Goal: Task Accomplishment & Management: Complete application form

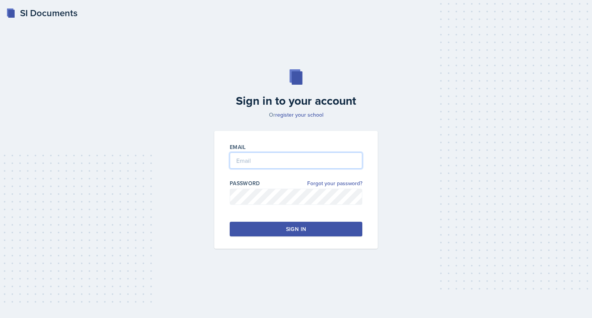
click at [293, 159] on input "email" at bounding box center [296, 161] width 133 height 16
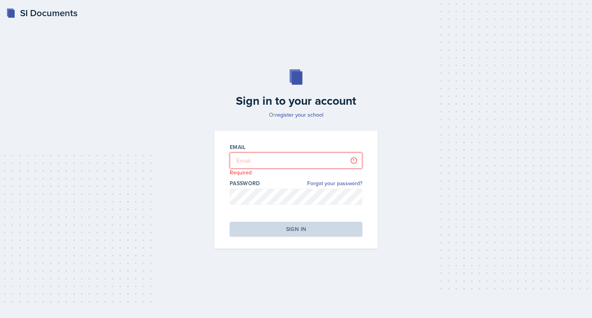
type input "[EMAIL_ADDRESS][DOMAIN_NAME]"
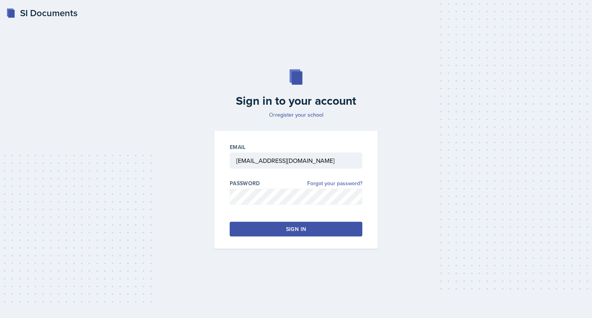
click at [291, 232] on div "Sign in" at bounding box center [296, 229] width 20 height 8
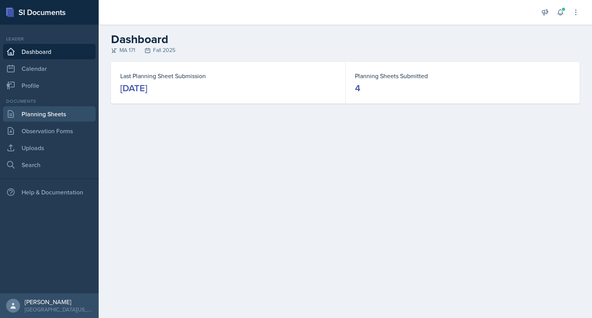
click at [63, 120] on link "Planning Sheets" at bounding box center [49, 113] width 92 height 15
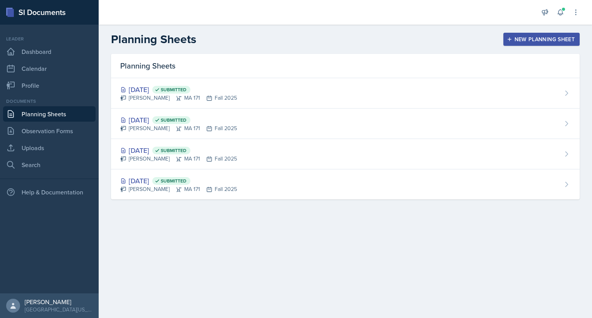
click at [520, 42] on div "New Planning Sheet" at bounding box center [541, 39] width 66 height 6
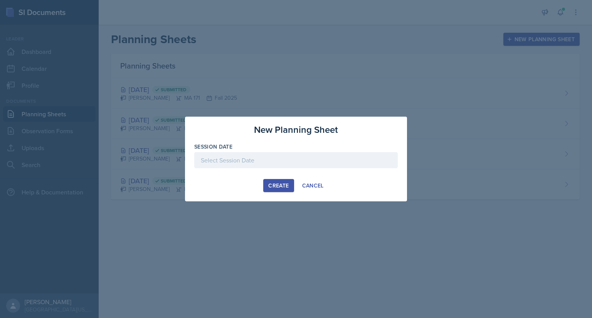
click at [267, 156] on div at bounding box center [295, 160] width 203 height 16
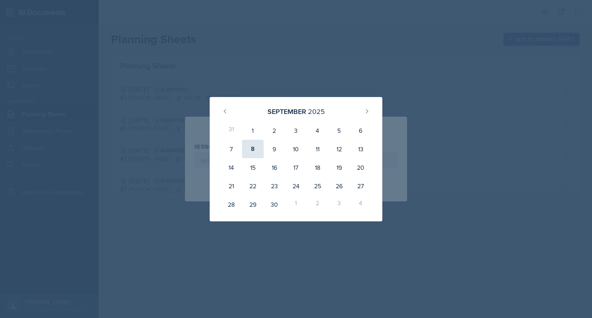
click at [255, 148] on div "8" at bounding box center [253, 149] width 22 height 18
type input "September 8th, 2025"
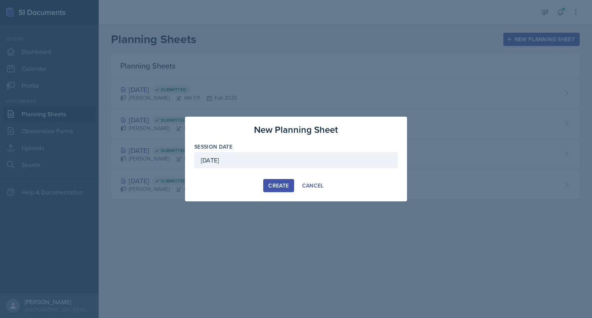
click at [274, 188] on div "Create" at bounding box center [278, 186] width 20 height 6
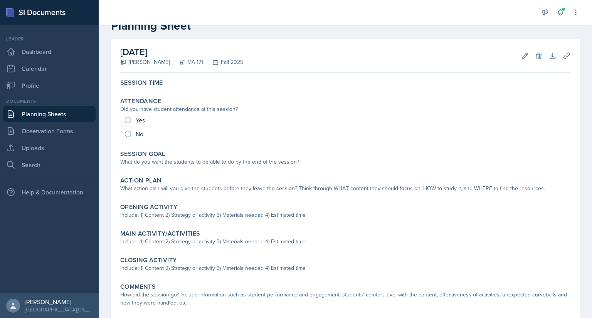
scroll to position [21, 0]
click at [521, 58] on icon at bounding box center [525, 56] width 8 height 8
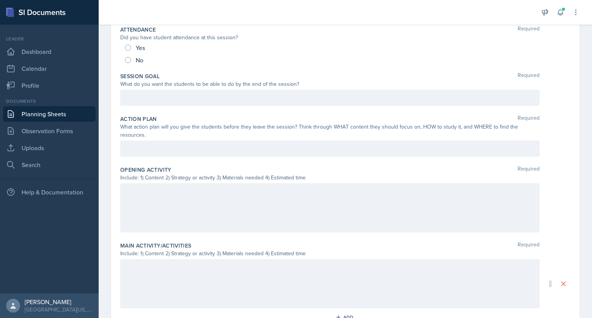
scroll to position [127, 0]
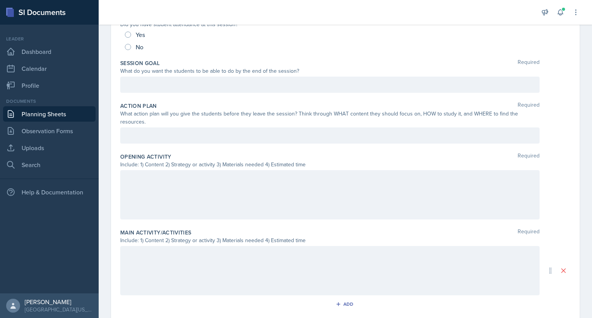
click at [151, 183] on p at bounding box center [330, 178] width 406 height 9
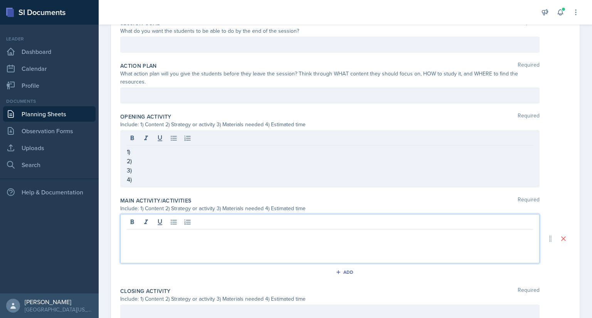
scroll to position [173, 0]
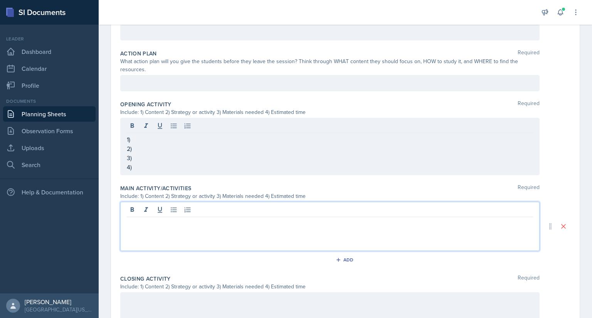
click at [191, 219] on p at bounding box center [330, 223] width 406 height 9
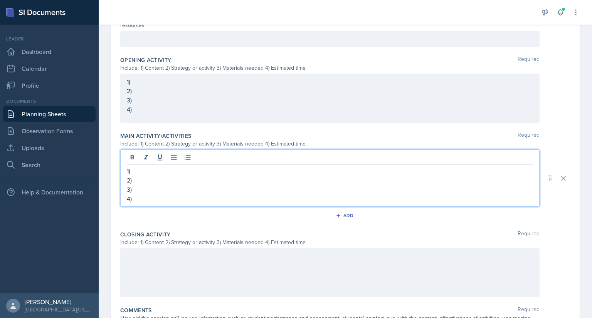
click at [186, 255] on p at bounding box center [330, 256] width 406 height 9
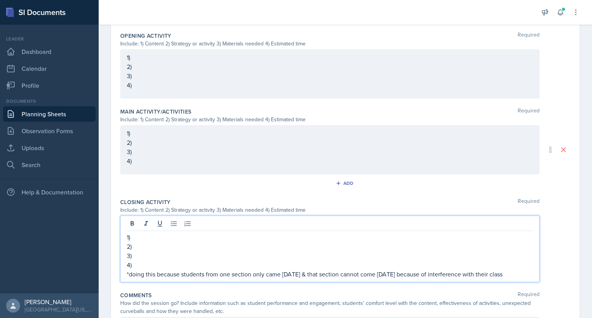
scroll to position [249, 0]
click at [156, 273] on p "*doing this because students from one section only came on friday & that sectio…" at bounding box center [330, 273] width 406 height 9
click at [158, 238] on p "1)" at bounding box center [330, 236] width 406 height 9
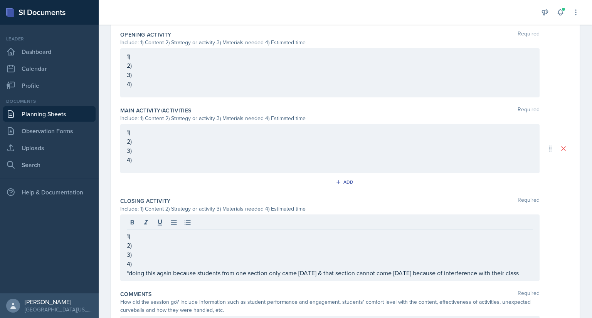
drag, startPoint x: 126, startPoint y: 233, endPoint x: 133, endPoint y: 258, distance: 25.8
click at [133, 258] on div "1) 2) 3) 4) *doing this again because students from one section only came on fr…" at bounding box center [329, 248] width 419 height 67
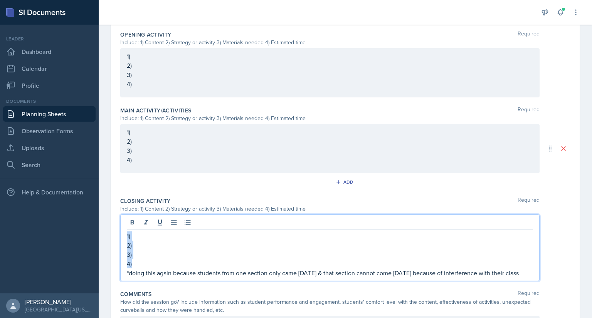
drag, startPoint x: 127, startPoint y: 235, endPoint x: 134, endPoint y: 261, distance: 26.6
click at [134, 261] on div "1) 2) 3) 4) *doing this again because students from one section only came on fr…" at bounding box center [330, 255] width 406 height 46
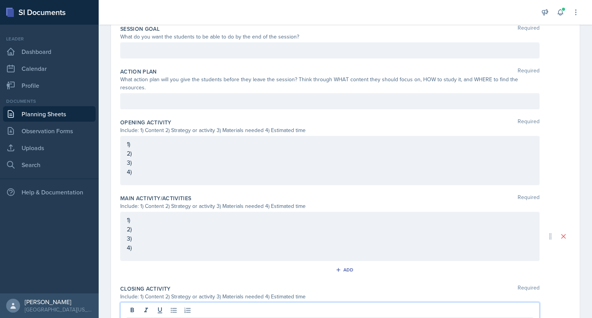
scroll to position [141, 0]
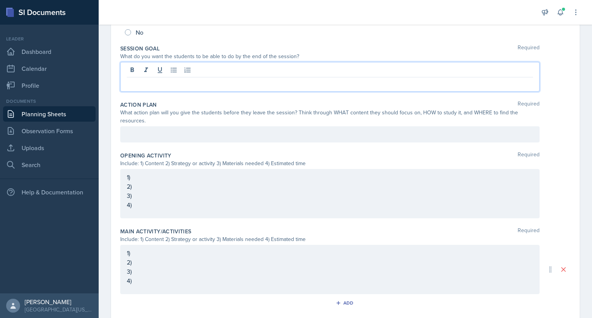
click at [192, 71] on div at bounding box center [329, 77] width 419 height 30
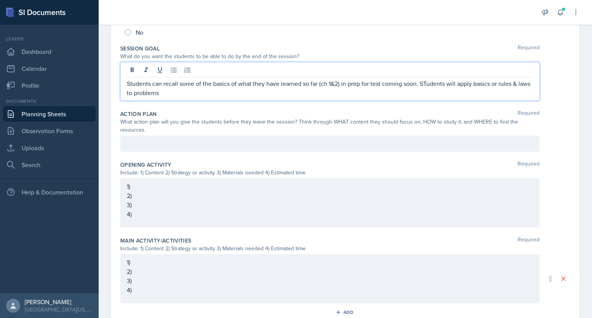
click at [428, 81] on p "Students can recall some of the basics of what they have learned so far (ch 1&2…" at bounding box center [330, 88] width 406 height 18
click at [204, 93] on p "Students can recall some of the basics of what they have learned so far (ch 1&2…" at bounding box center [330, 88] width 406 height 18
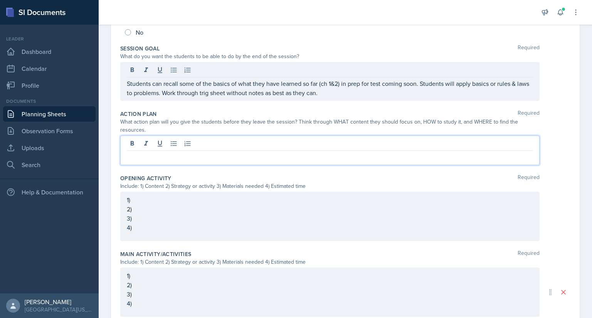
click at [177, 145] on div at bounding box center [329, 151] width 419 height 30
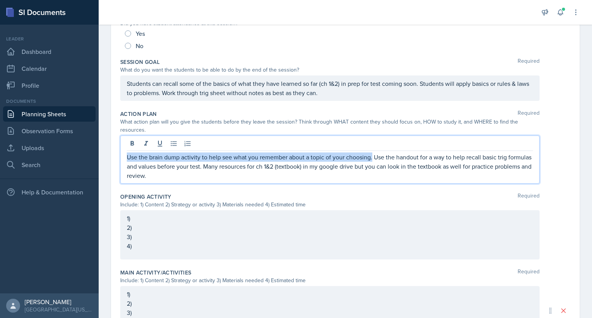
drag, startPoint x: 373, startPoint y: 158, endPoint x: 104, endPoint y: 155, distance: 268.6
click at [104, 155] on div "Date September 8th, 2025 September 2025 31 1 2 3 4 5 6 7 8 9 10 11 12 13 14 15 …" at bounding box center [345, 232] width 493 height 598
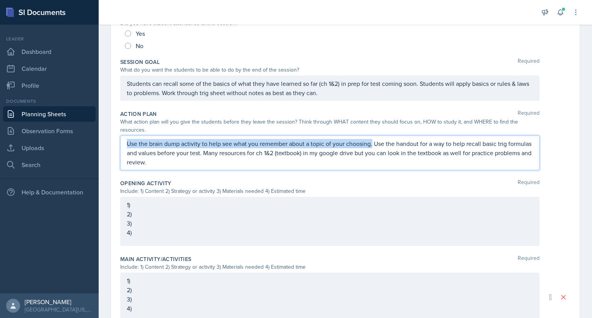
scroll to position [114, 0]
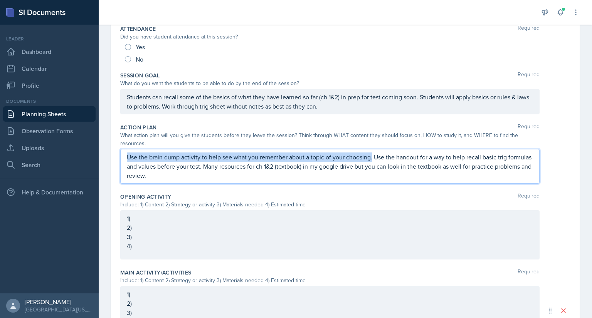
copy p "Use the brain dump activity to help see what you remember about a topic of your…"
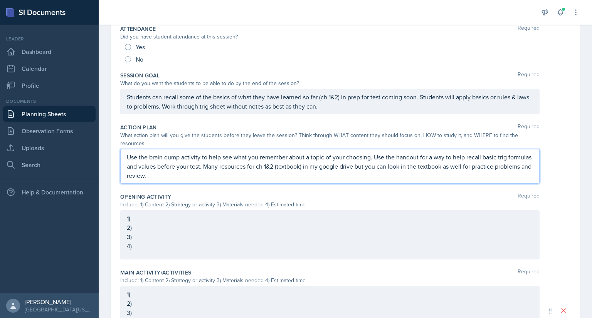
click at [194, 176] on p "Use the brain dump activity to help see what you remember about a topic of your…" at bounding box center [330, 167] width 406 height 28
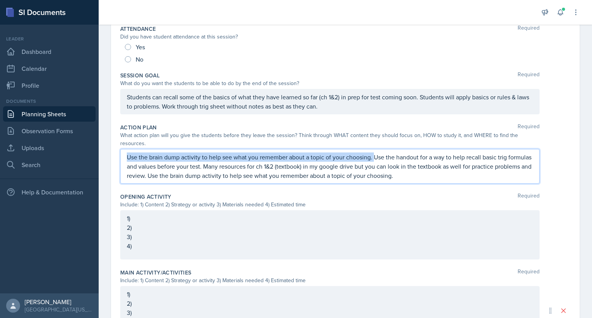
drag, startPoint x: 373, startPoint y: 155, endPoint x: 117, endPoint y: 142, distance: 256.6
click at [117, 142] on div "Date September 8th, 2025 September 2025 31 1 2 3 4 5 6 7 8 9 10 11 12 13 14 15 …" at bounding box center [345, 229] width 469 height 566
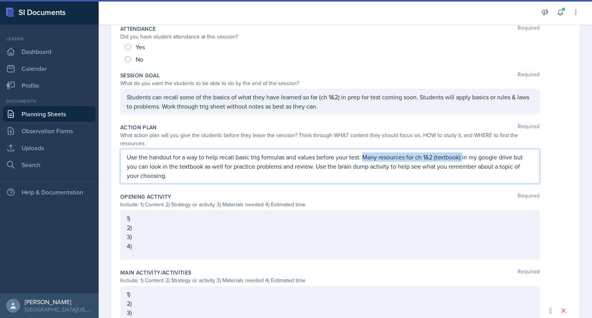
drag, startPoint x: 464, startPoint y: 156, endPoint x: 363, endPoint y: 155, distance: 100.6
click at [363, 155] on p "Use the handout for a way to help recall basic trig formulas and values before …" at bounding box center [330, 167] width 406 height 28
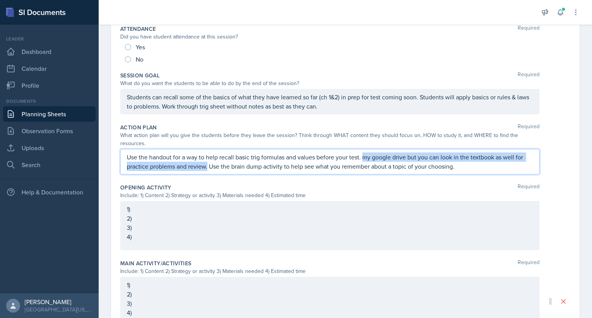
drag, startPoint x: 207, startPoint y: 167, endPoint x: 363, endPoint y: 156, distance: 156.4
click at [363, 156] on p "Use the handout for a way to help recall basic trig formulas and values before …" at bounding box center [330, 162] width 406 height 18
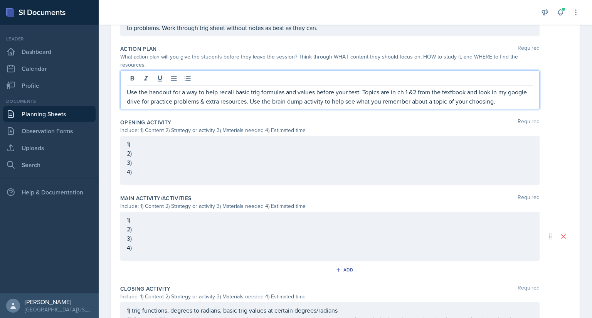
scroll to position [194, 0]
click at [164, 143] on p "1)" at bounding box center [330, 142] width 406 height 9
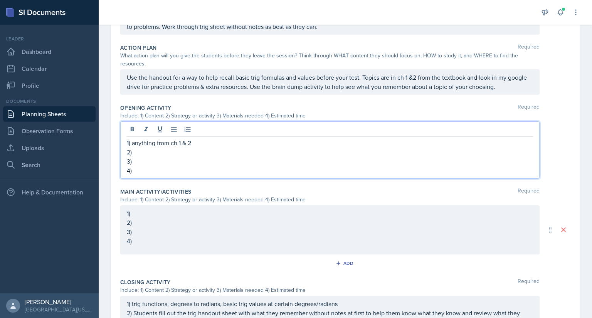
click at [205, 142] on p "1) anything from ch 1 & 2" at bounding box center [330, 142] width 406 height 9
click at [183, 153] on p "2)" at bounding box center [330, 152] width 406 height 9
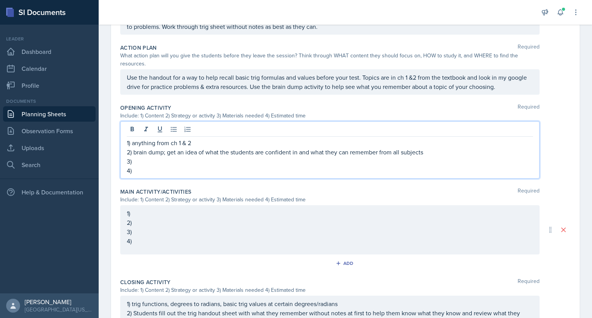
click at [136, 159] on p "3)" at bounding box center [330, 161] width 406 height 9
click at [142, 171] on p "4)" at bounding box center [330, 170] width 406 height 9
click at [156, 209] on div "1) 2) 3) 4)" at bounding box center [329, 229] width 419 height 49
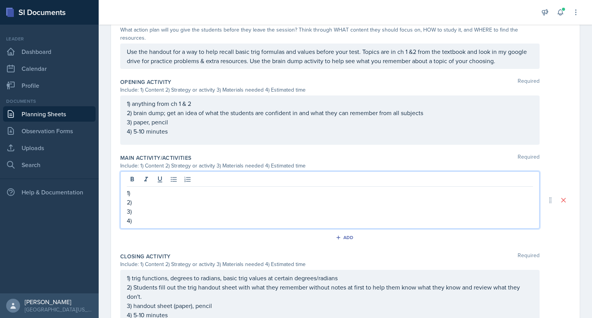
scroll to position [213, 0]
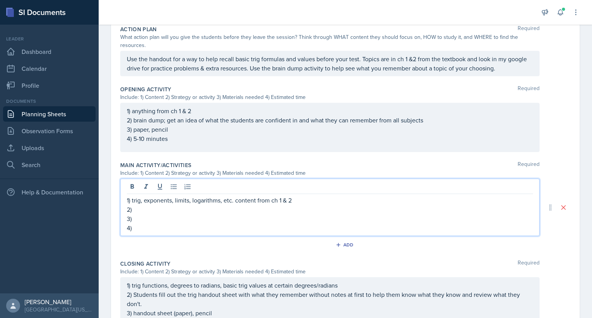
click at [216, 207] on p "2)" at bounding box center [330, 209] width 406 height 9
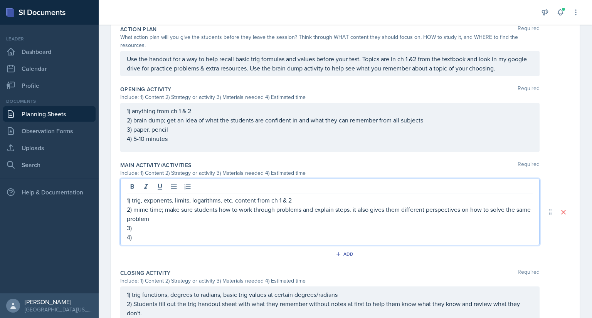
click at [208, 219] on p "2) mime time; make sure students how to work through problems and explain steps…" at bounding box center [330, 214] width 406 height 18
click at [177, 225] on p "3)" at bounding box center [330, 227] width 406 height 9
click at [171, 235] on p "4)" at bounding box center [330, 237] width 406 height 9
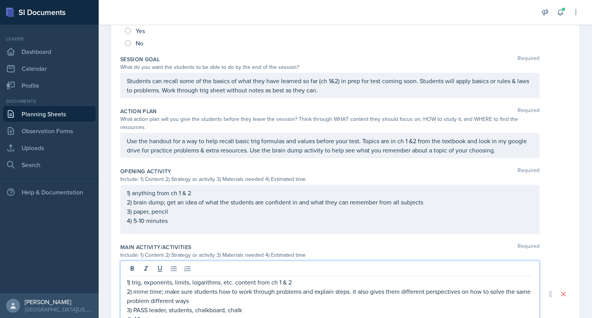
scroll to position [0, 0]
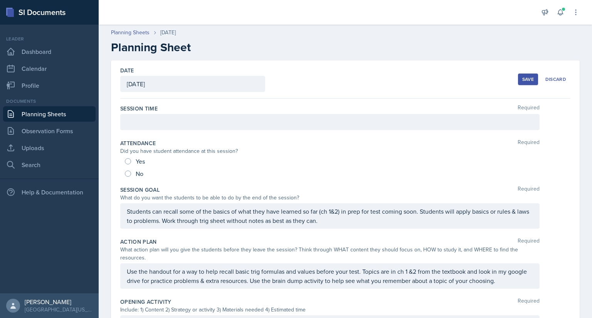
click at [330, 126] on div at bounding box center [329, 122] width 419 height 16
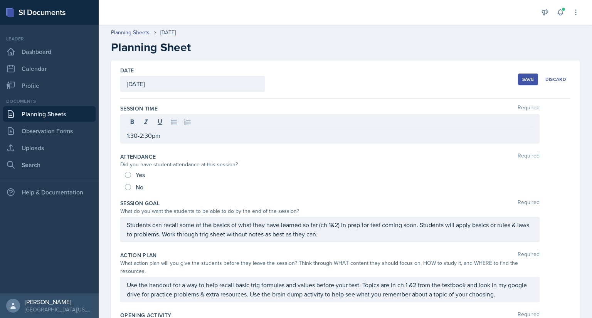
click at [522, 82] on div "Save" at bounding box center [528, 79] width 12 height 6
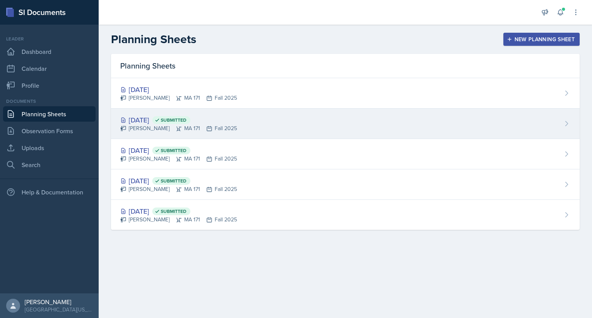
click at [190, 118] on span "Submitted" at bounding box center [171, 120] width 38 height 8
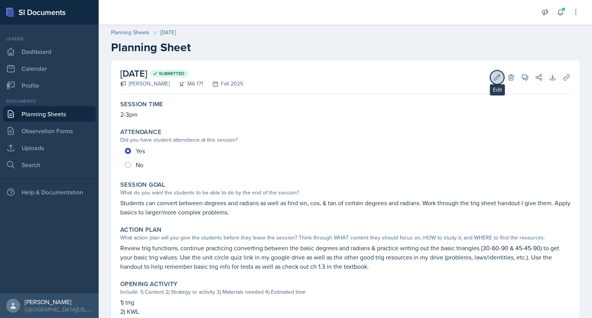
click at [493, 76] on icon at bounding box center [497, 78] width 8 height 8
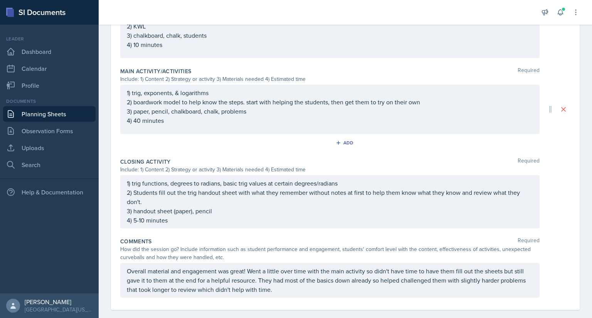
scroll to position [320, 0]
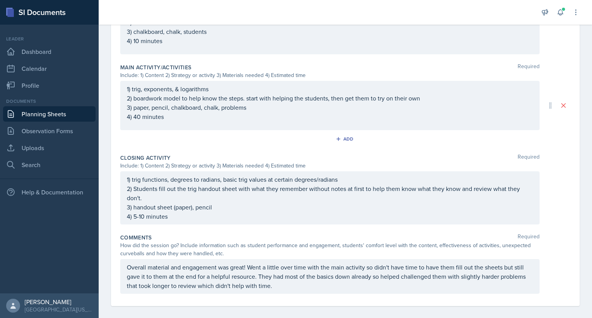
drag, startPoint x: 126, startPoint y: 177, endPoint x: 167, endPoint y: 218, distance: 57.8
click at [167, 218] on div "1) trig functions, degrees to radians, basic trig values at certain degrees/rad…" at bounding box center [329, 197] width 419 height 53
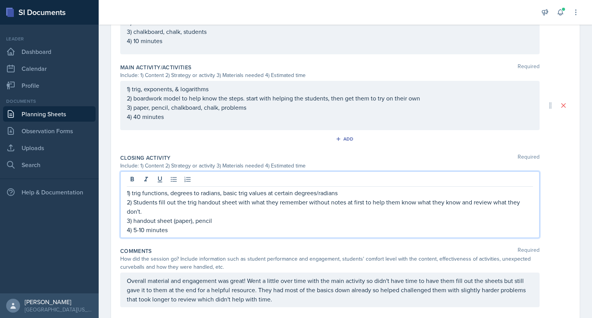
scroll to position [333, 0]
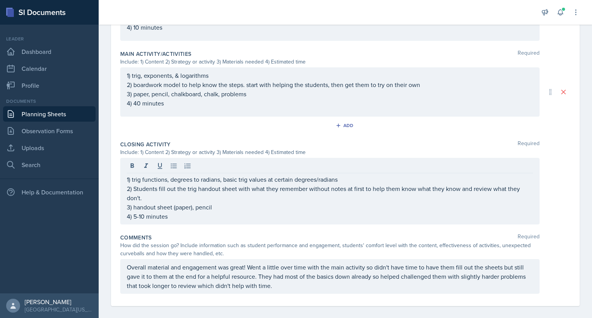
drag, startPoint x: 126, startPoint y: 179, endPoint x: 168, endPoint y: 217, distance: 56.5
click at [168, 217] on div "1) trig functions, degrees to radians, basic trig values at certain degrees/rad…" at bounding box center [329, 191] width 419 height 67
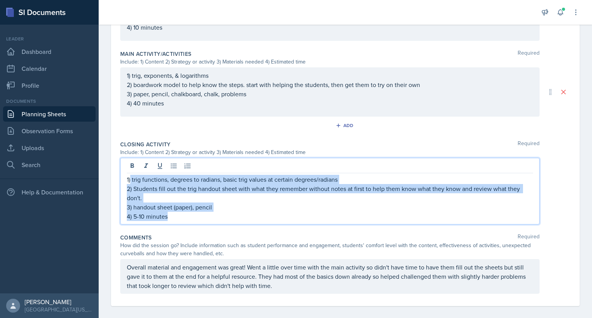
drag, startPoint x: 131, startPoint y: 180, endPoint x: 182, endPoint y: 224, distance: 68.0
click at [182, 224] on div "Closing Activity Required Include: 1) Content 2) Strategy or activity 3) Materi…" at bounding box center [345, 184] width 450 height 93
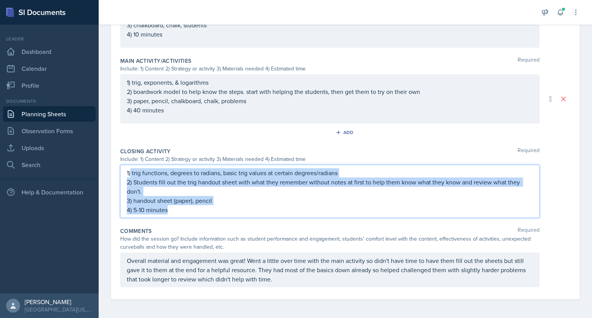
scroll to position [320, 0]
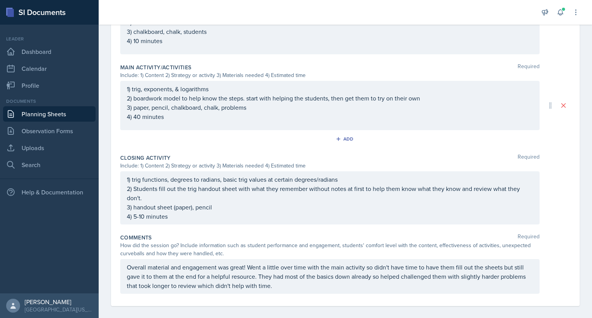
click at [124, 178] on div "1) trig functions, degrees to radians, basic trig values at certain degrees/rad…" at bounding box center [329, 197] width 419 height 53
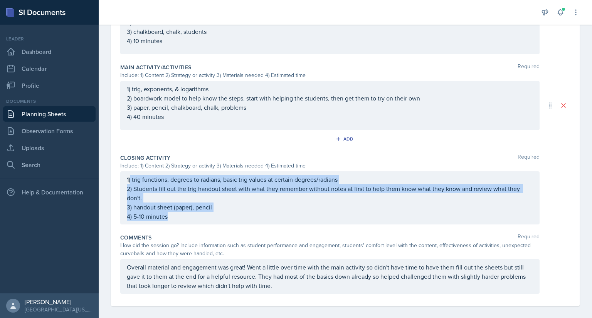
scroll to position [333, 0]
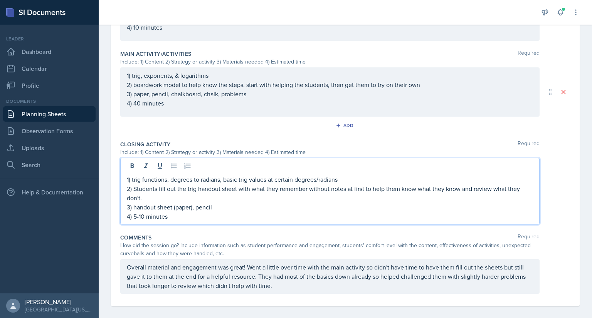
click at [127, 178] on p "1) trig functions, degrees to radians, basic trig values at certain degrees/rad…" at bounding box center [330, 179] width 406 height 9
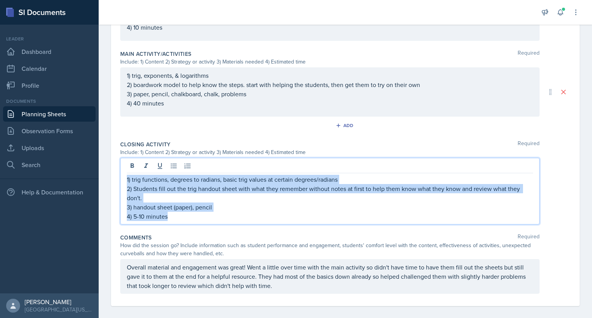
drag, startPoint x: 127, startPoint y: 178, endPoint x: 174, endPoint y: 224, distance: 65.7
click at [174, 224] on div "Closing Activity Required Include: 1) Content 2) Strategy or activity 3) Materi…" at bounding box center [345, 184] width 450 height 93
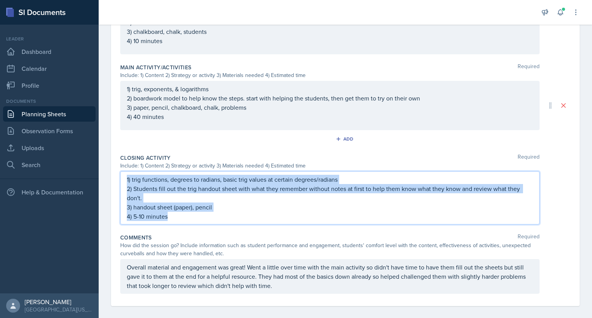
copy div "1) trig functions, degrees to radians, basic trig values at certain degrees/rad…"
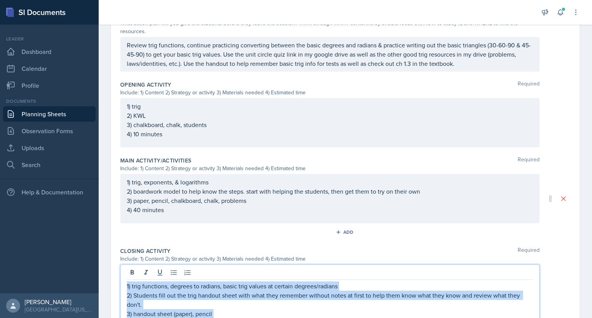
scroll to position [227, 0]
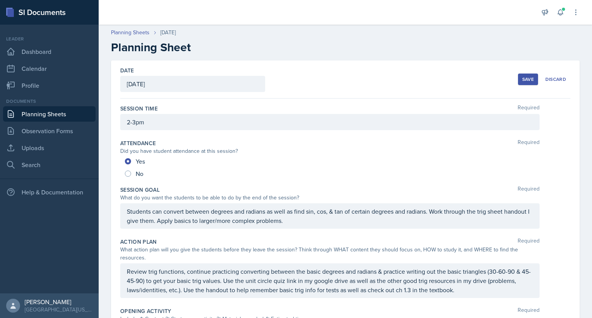
scroll to position [227, 0]
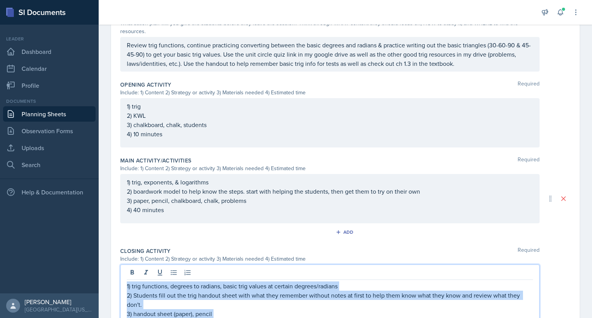
click at [57, 115] on link "Planning Sheets" at bounding box center [49, 113] width 92 height 15
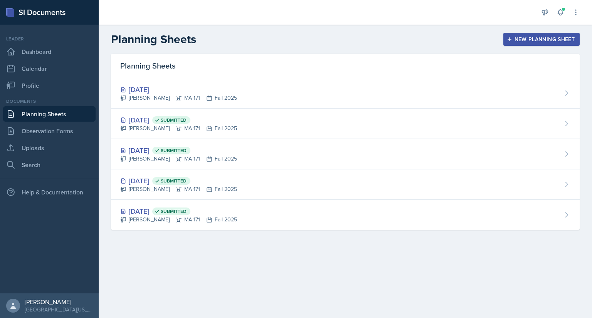
click at [509, 43] on button "New Planning Sheet" at bounding box center [541, 39] width 76 height 13
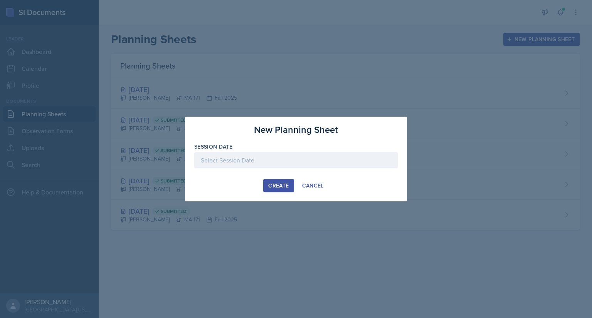
click at [226, 157] on div at bounding box center [295, 160] width 203 height 16
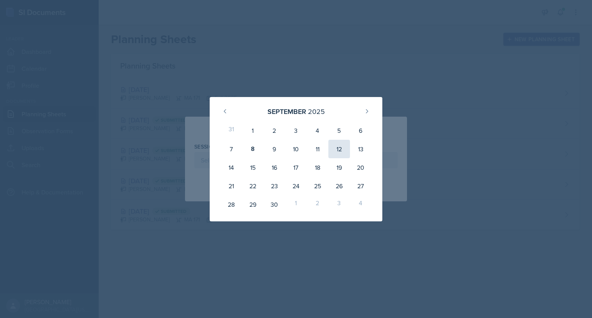
click at [343, 152] on div "12" at bounding box center [339, 149] width 22 height 18
type input "September 12th, 2025"
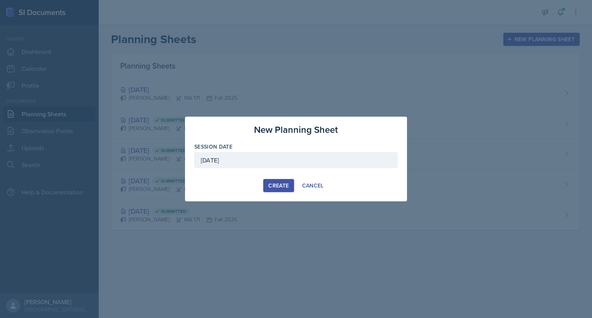
click at [279, 183] on div "Create" at bounding box center [278, 186] width 20 height 6
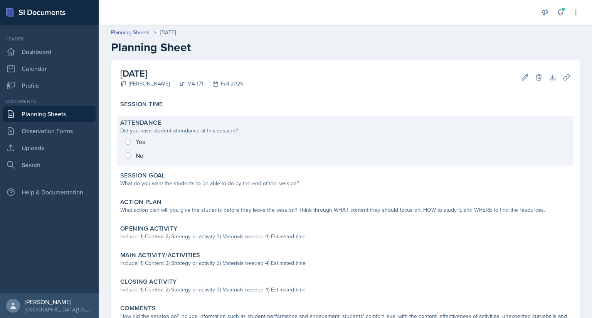
scroll to position [35, 0]
